Goal: Find specific page/section: Find specific page/section

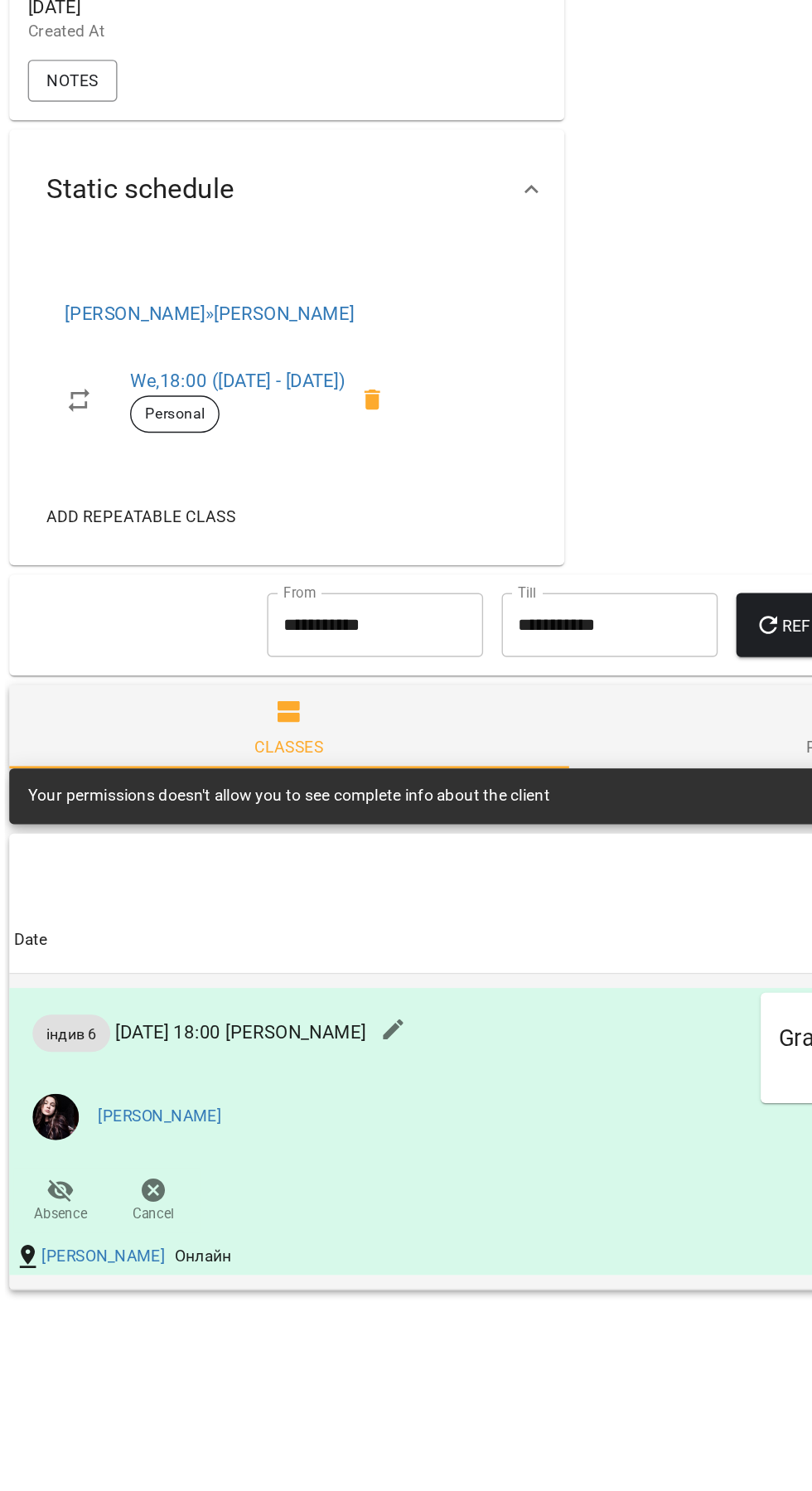
click at [301, 1193] on div at bounding box center [280, 1193] width 40 height 40
click at [291, 1203] on icon "button" at bounding box center [281, 1194] width 20 height 20
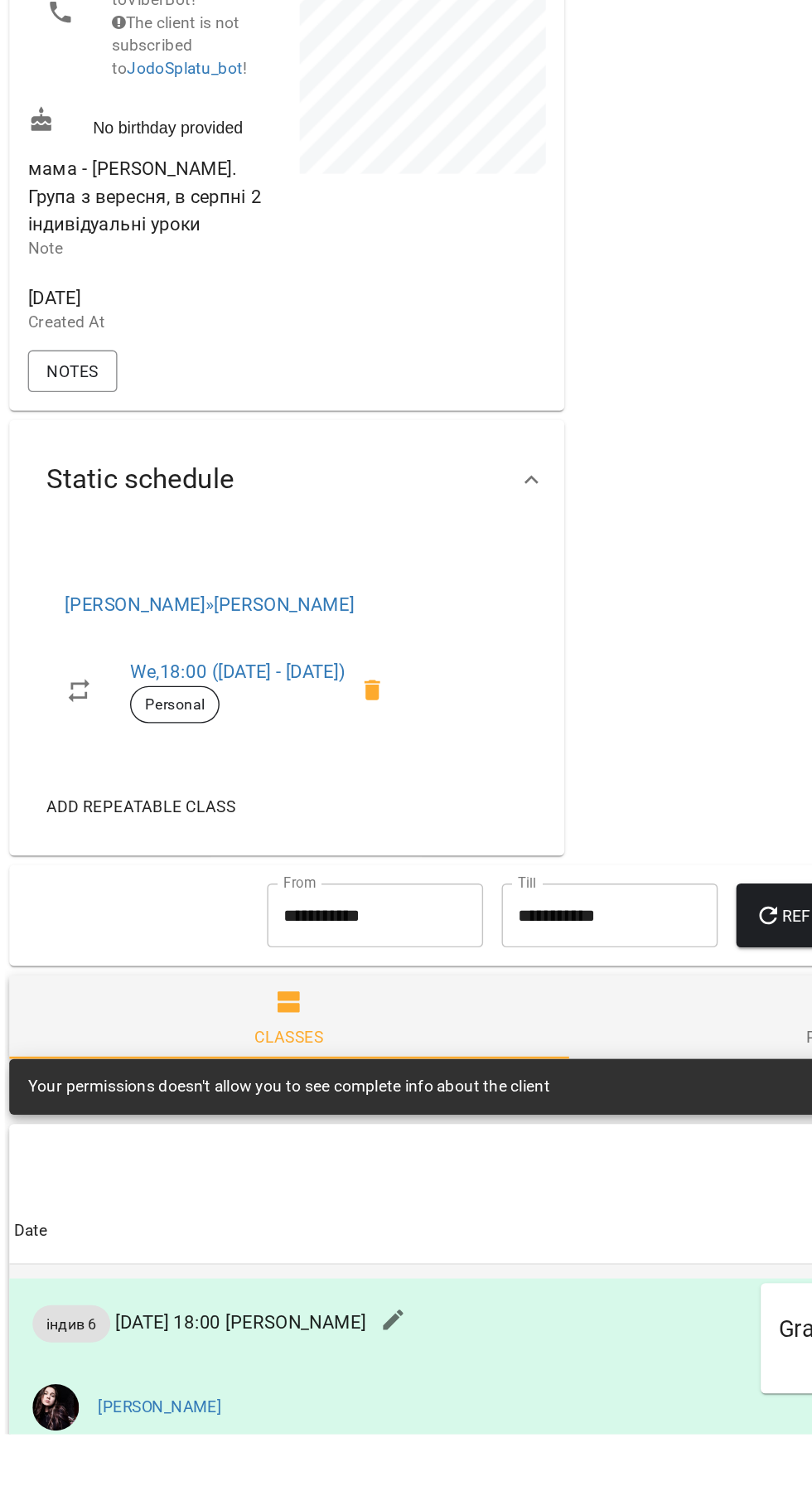
click at [43, 1473] on img at bounding box center [40, 1462] width 33 height 33
click at [28, 1468] on img at bounding box center [40, 1462] width 33 height 33
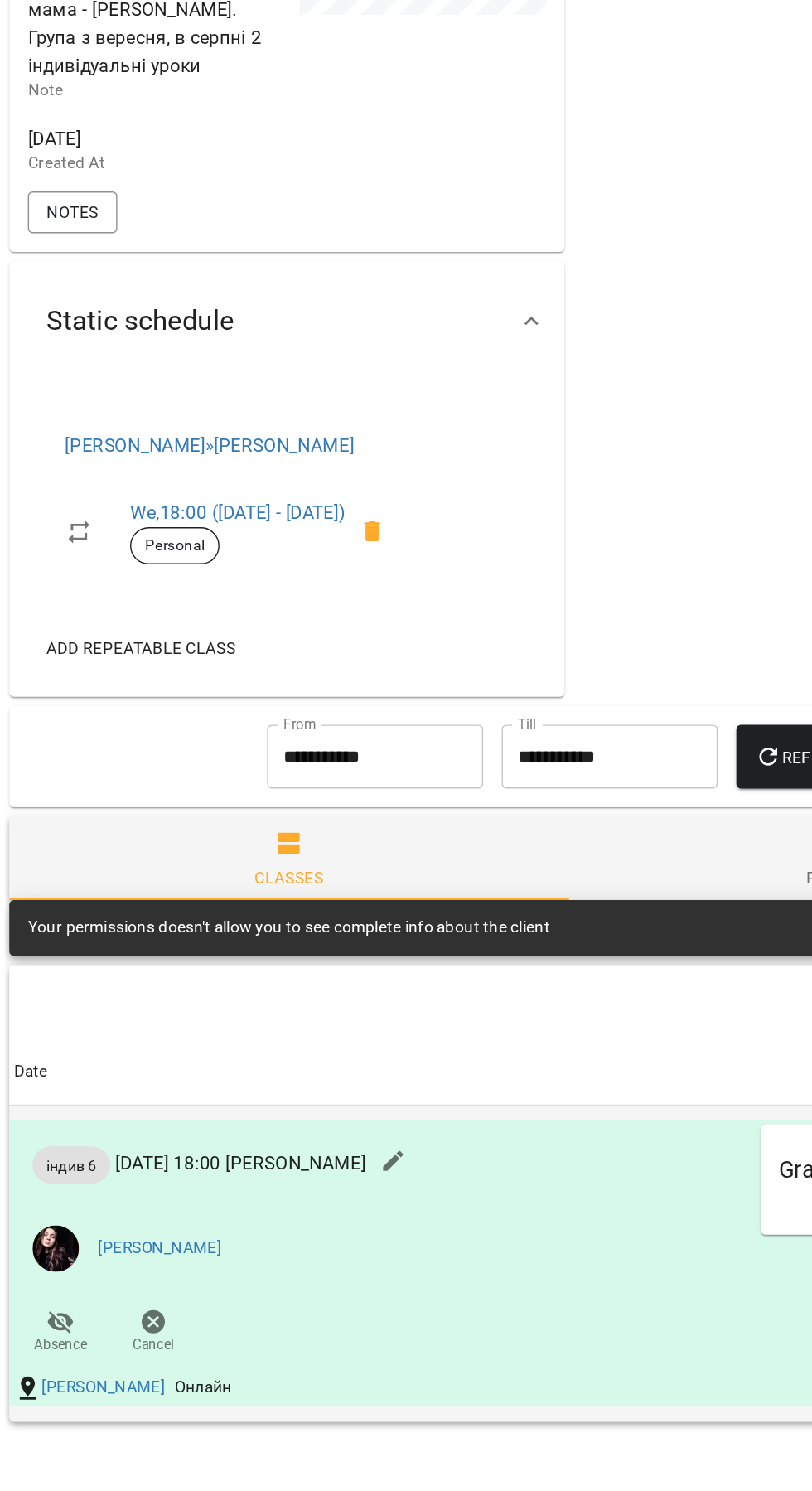
scroll to position [207, 0]
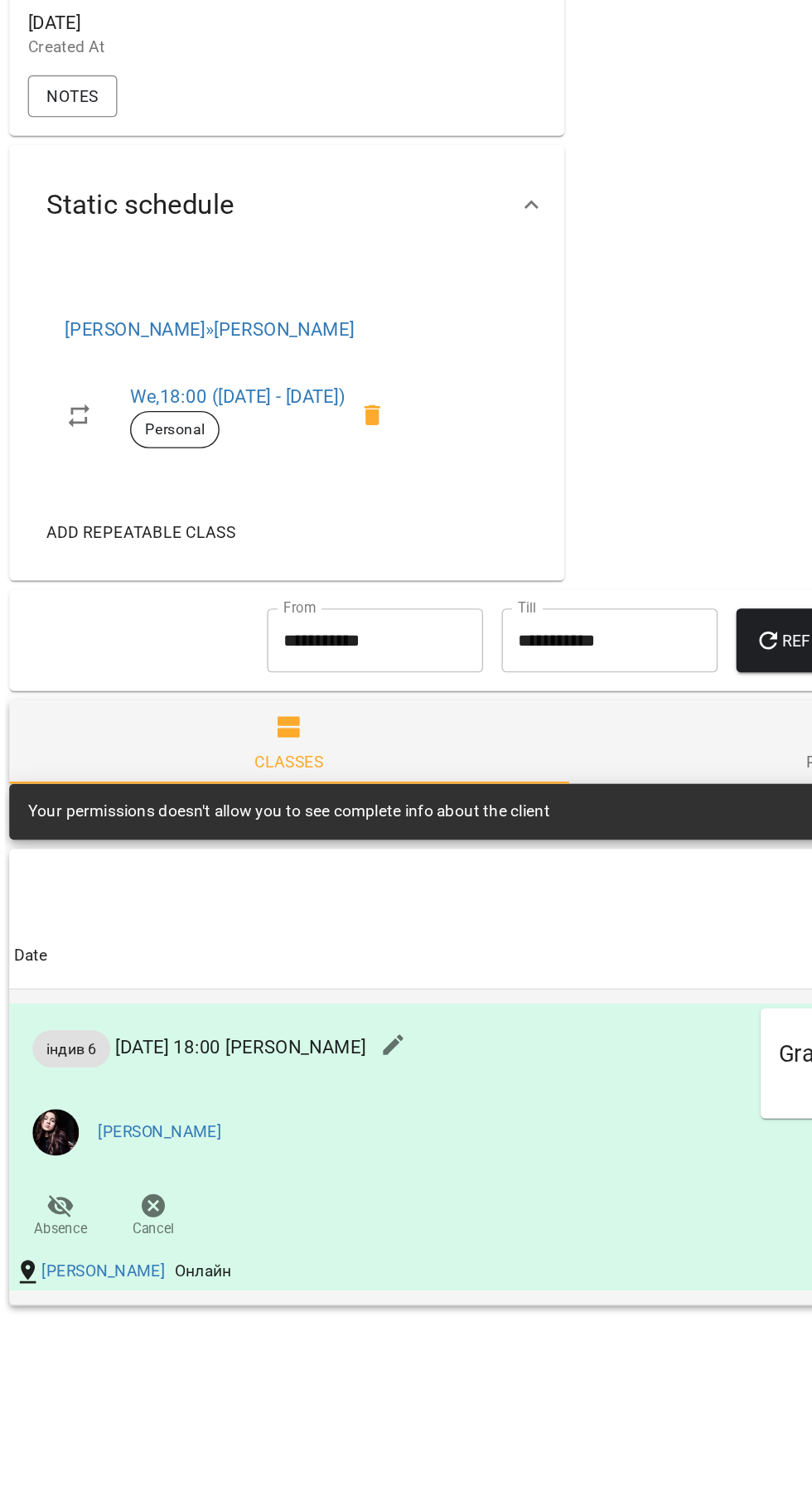
click at [47, 1268] on img at bounding box center [40, 1255] width 33 height 33
click at [145, 1264] on link "[PERSON_NAME]" at bounding box center [114, 1255] width 88 height 17
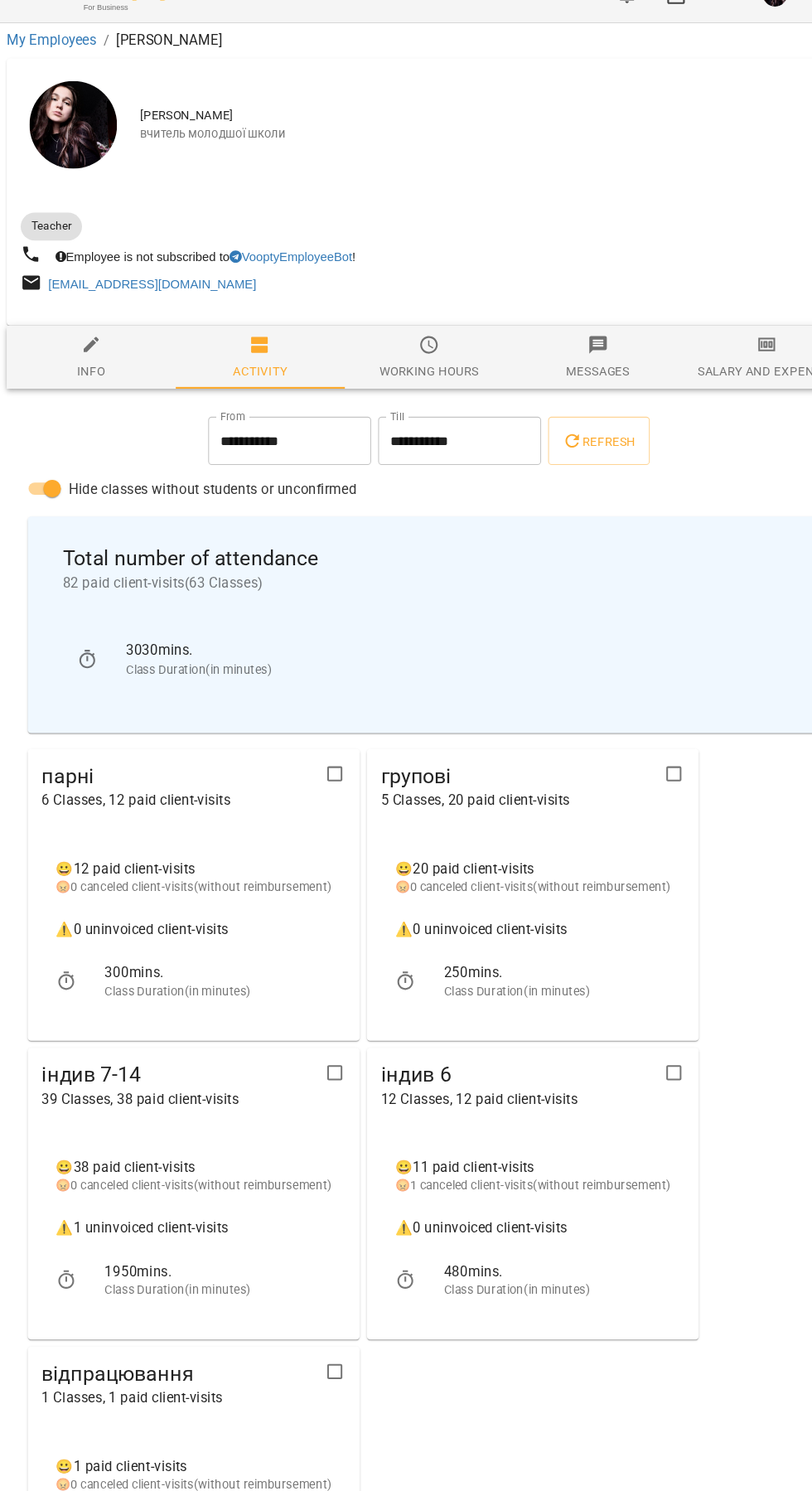
click at [85, 375] on div "Info" at bounding box center [87, 383] width 28 height 20
select select "**"
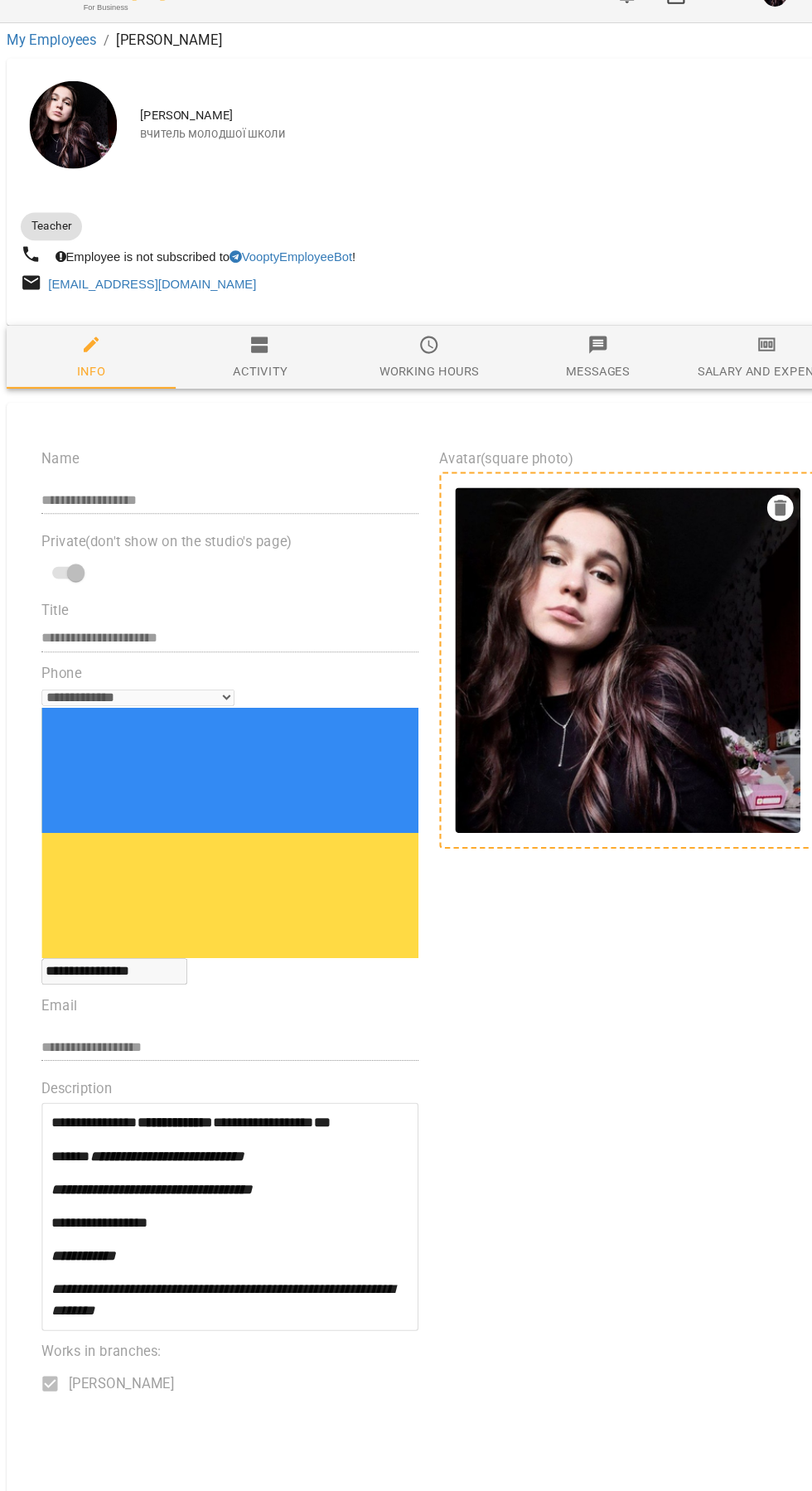
click at [637, 713] on img at bounding box center [594, 656] width 327 height 327
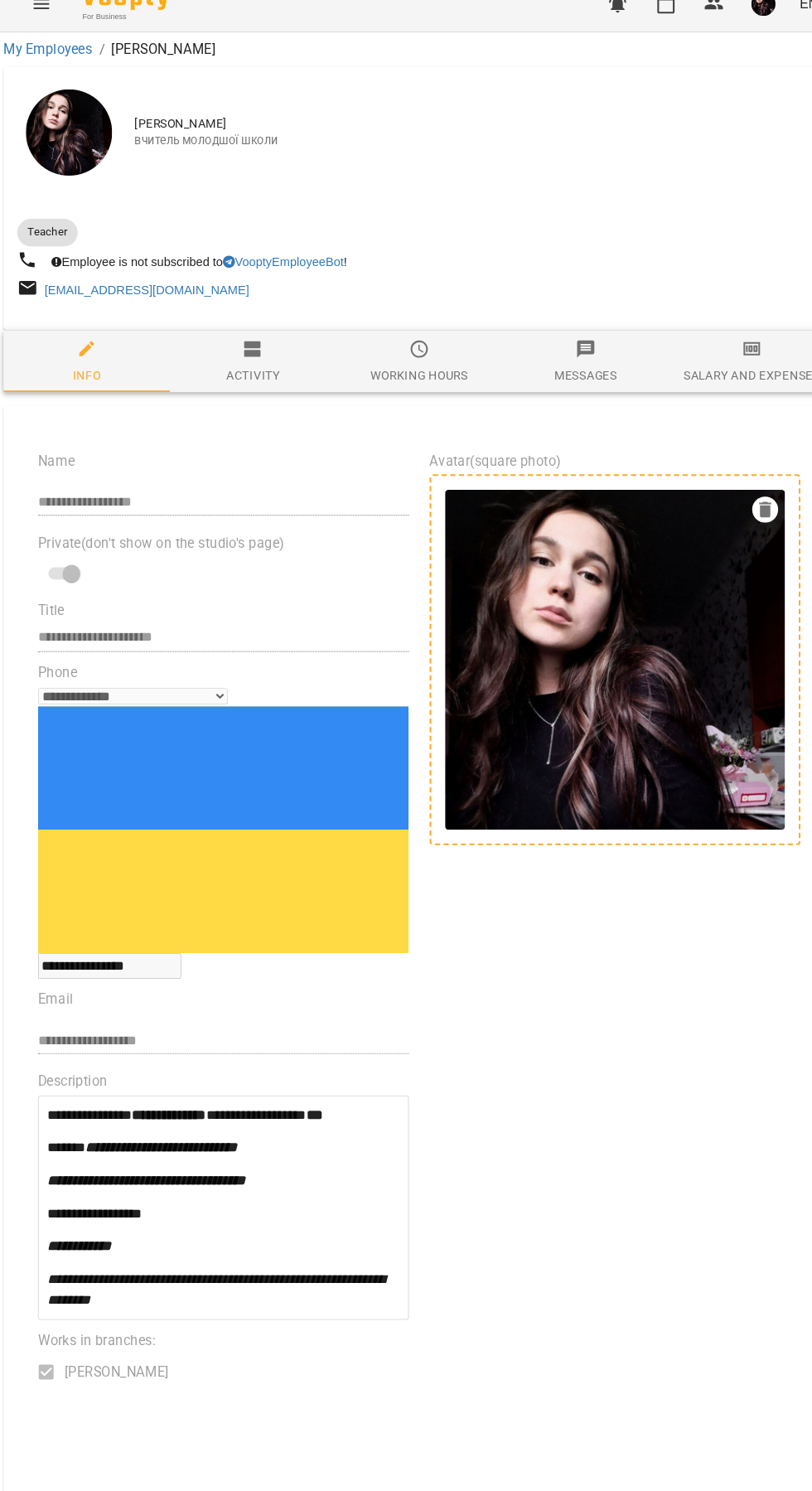
scroll to position [4, 2]
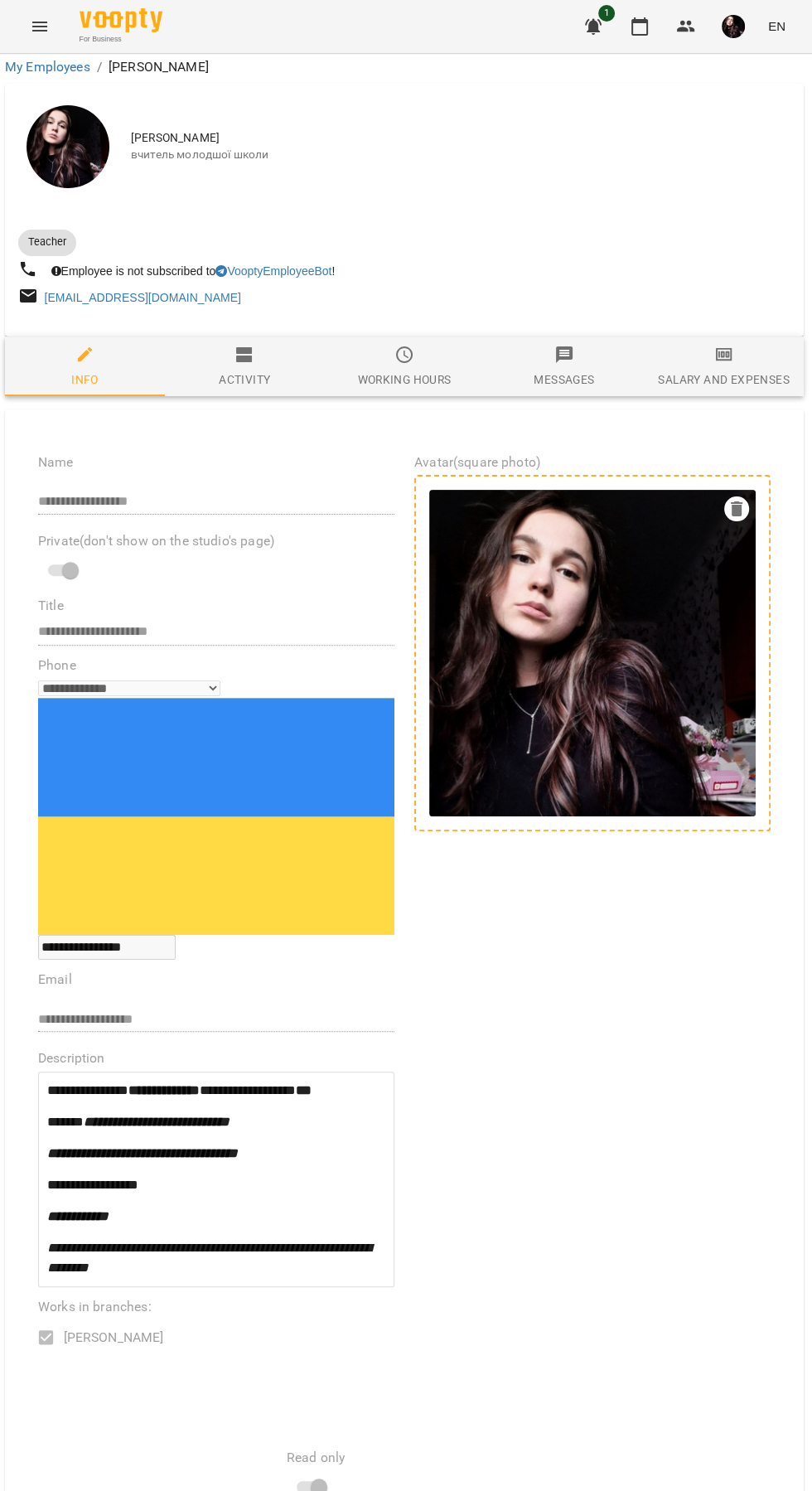
click at [575, 721] on img at bounding box center [592, 653] width 327 height 327
